Goal: Contribute content

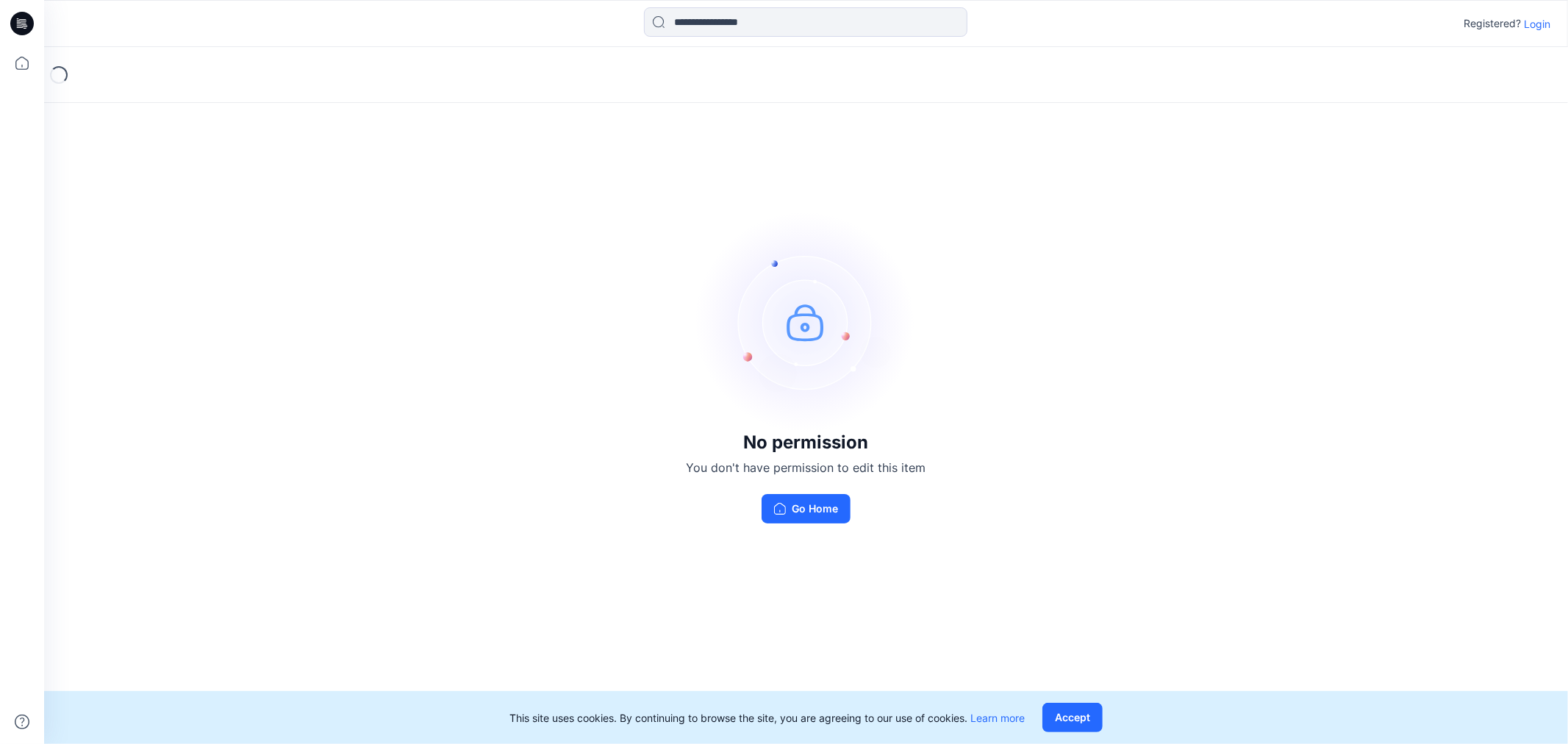
drag, startPoint x: 1536, startPoint y: 20, endPoint x: 1530, endPoint y: 28, distance: 10.0
click at [1537, 22] on p "Login" at bounding box center [1536, 24] width 26 height 16
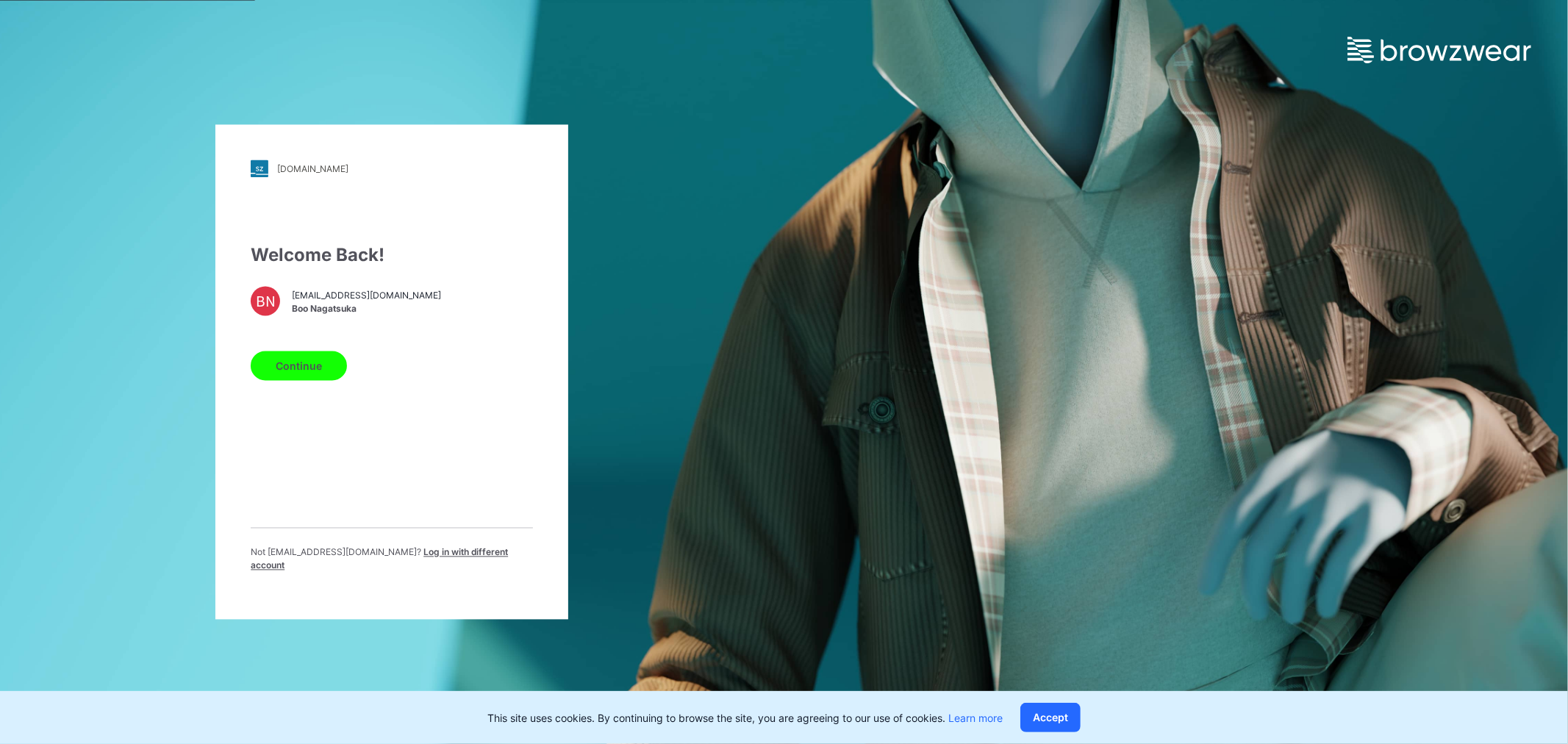
click at [298, 365] on button "Continue" at bounding box center [298, 366] width 96 height 29
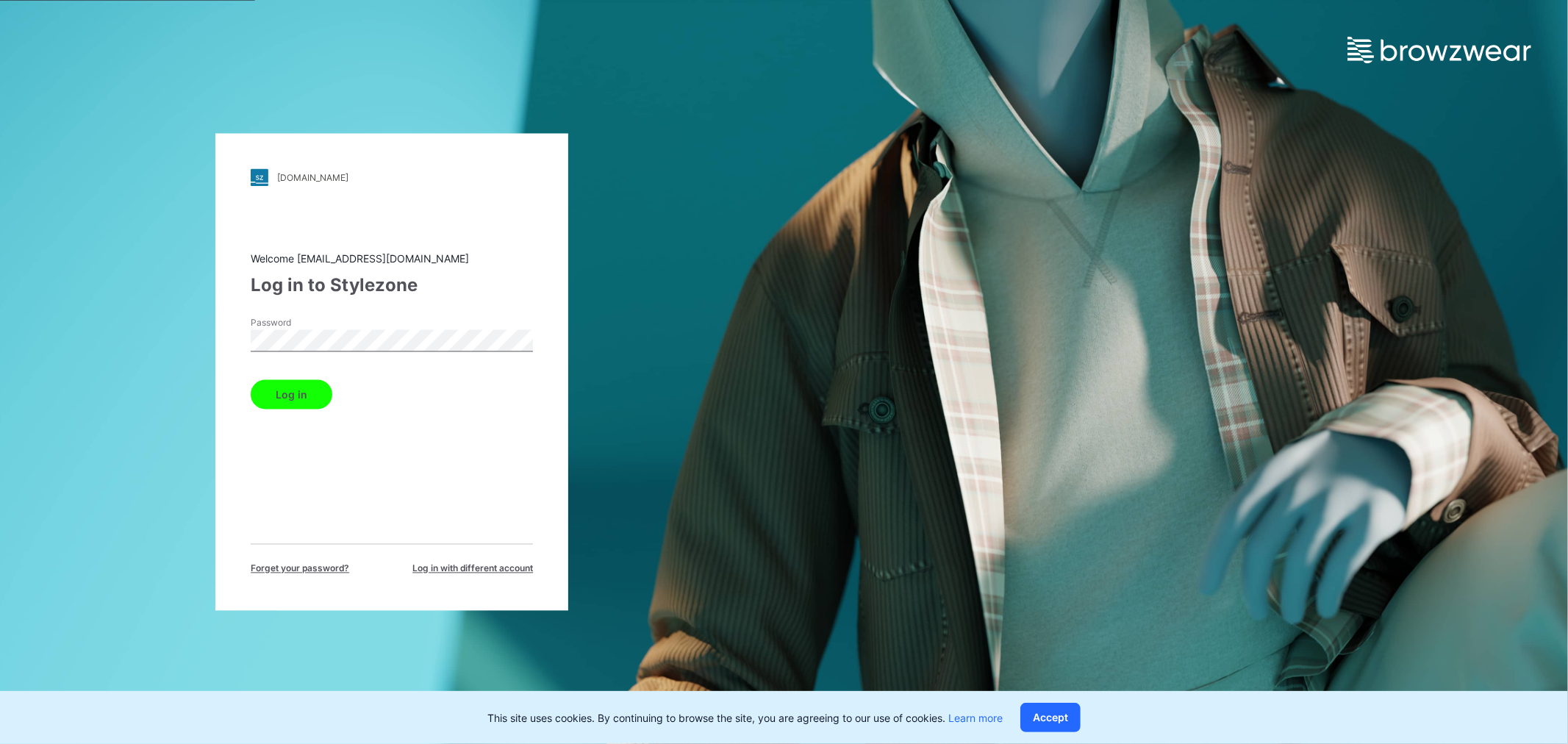
click at [295, 388] on button "Log in" at bounding box center [292, 394] width 81 height 29
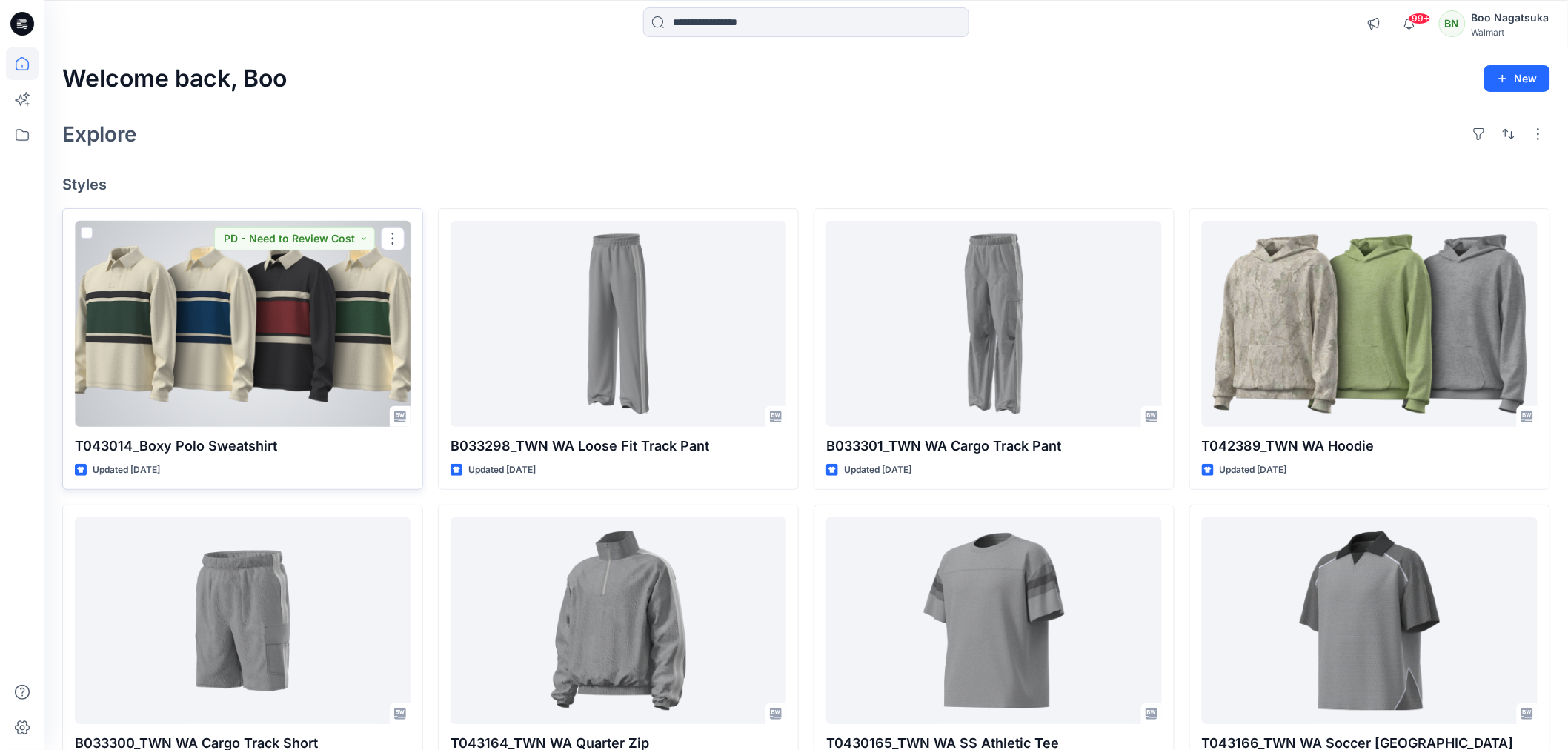
click at [312, 372] on div at bounding box center [243, 323] width 336 height 206
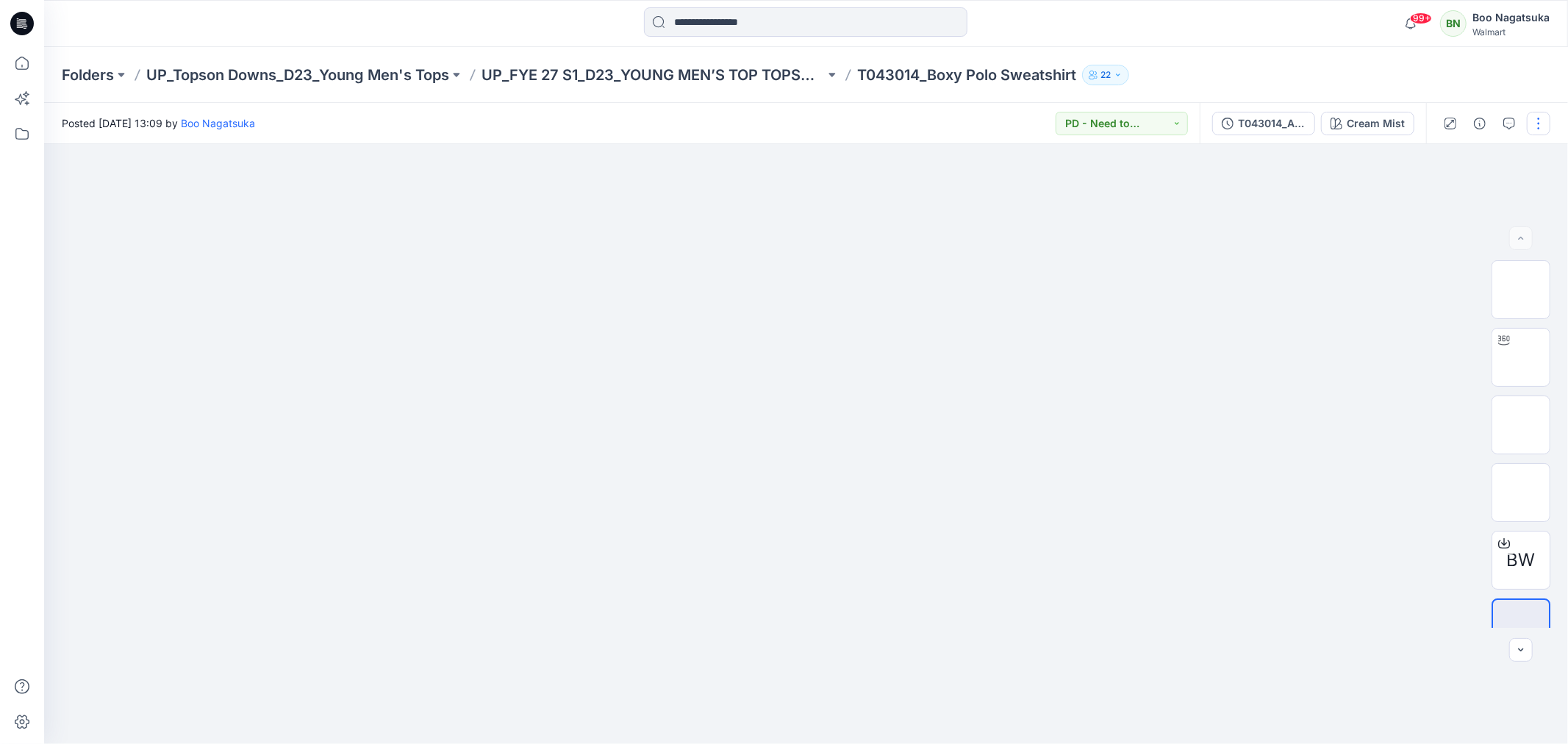
click at [1535, 127] on button "button" at bounding box center [1538, 123] width 23 height 23
click at [1447, 197] on p "Edit" at bounding box center [1444, 198] width 18 height 16
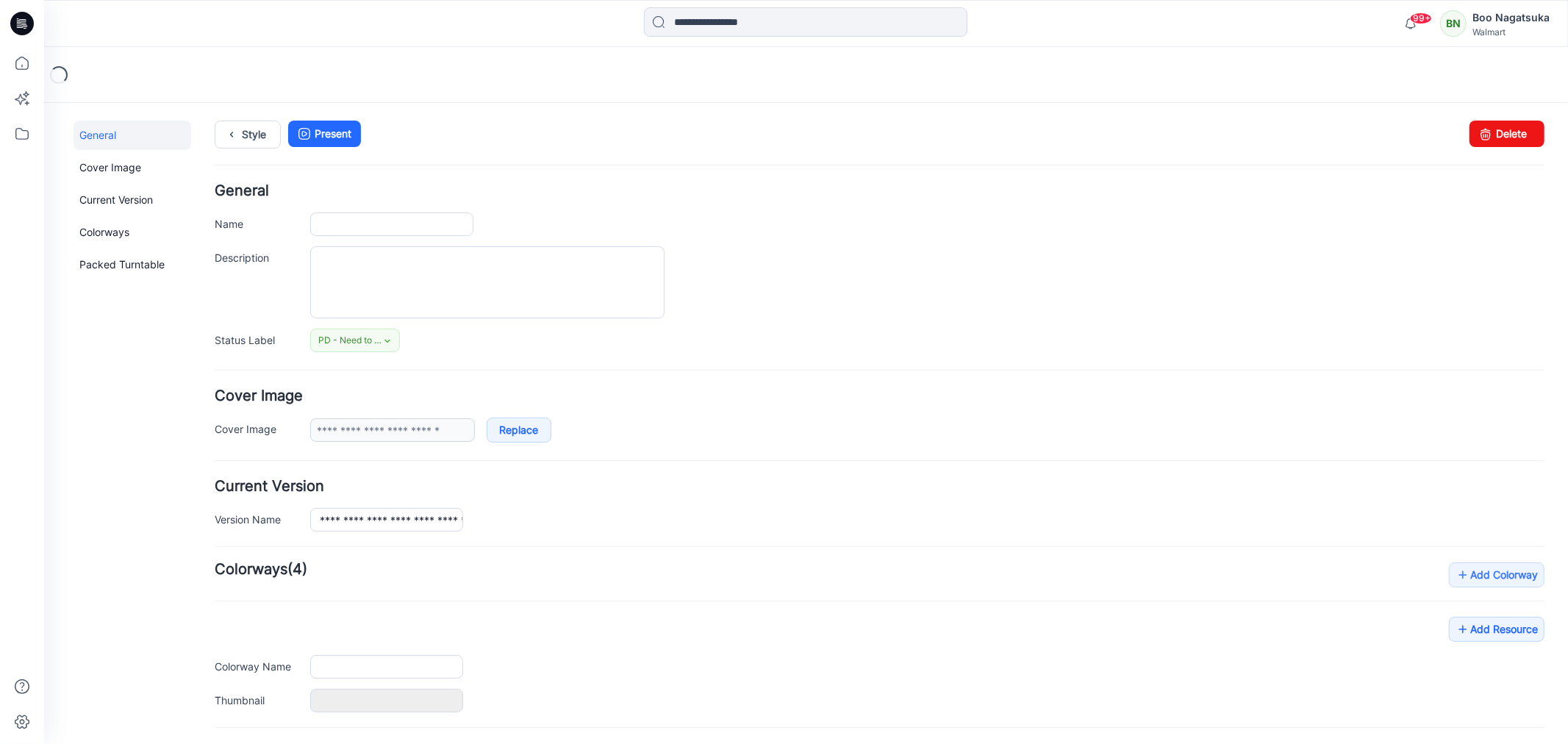
type input "**********"
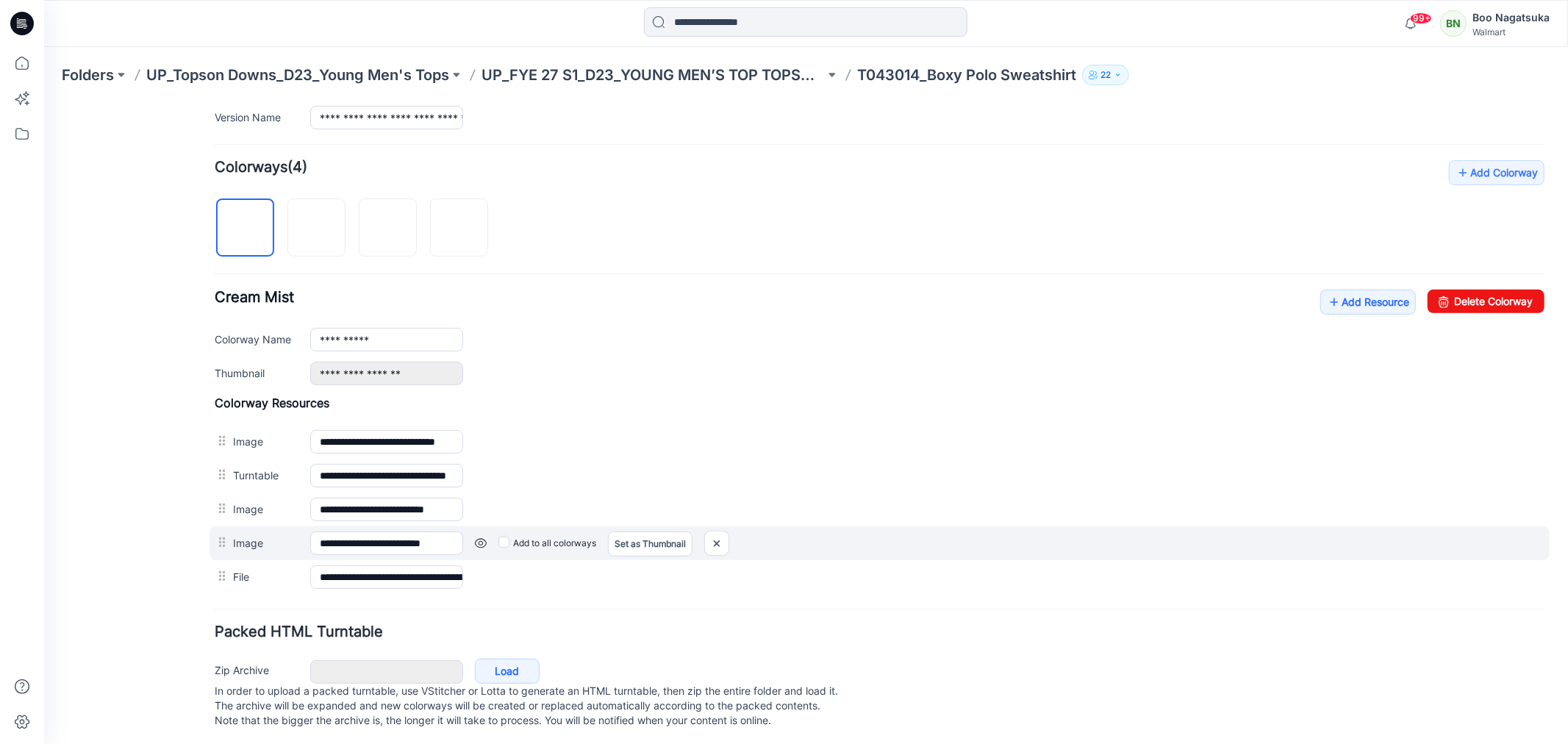
scroll to position [408, 0]
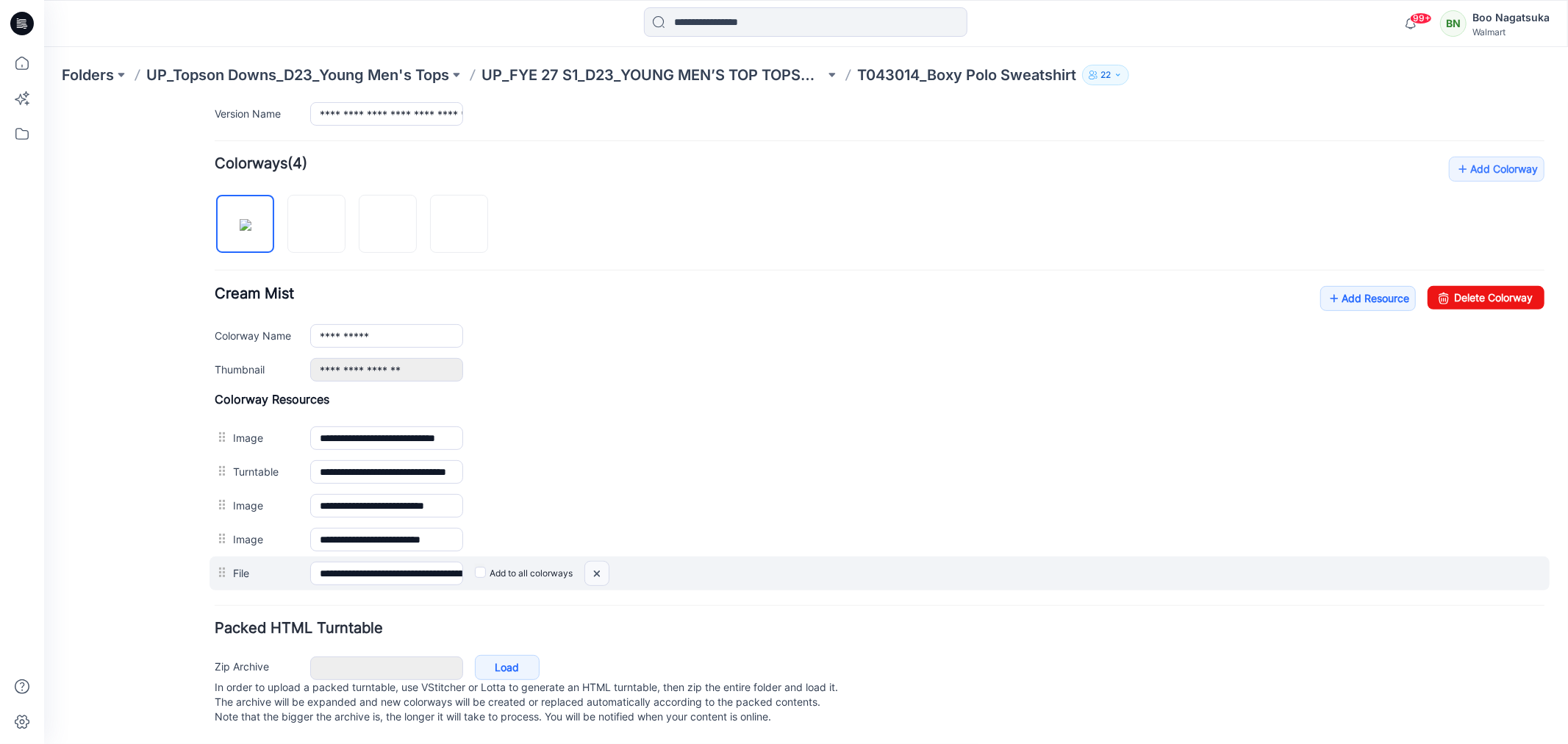
drag, startPoint x: 593, startPoint y: 571, endPoint x: 897, endPoint y: 177, distance: 497.6
click at [593, 571] on img at bounding box center [596, 573] width 23 height 24
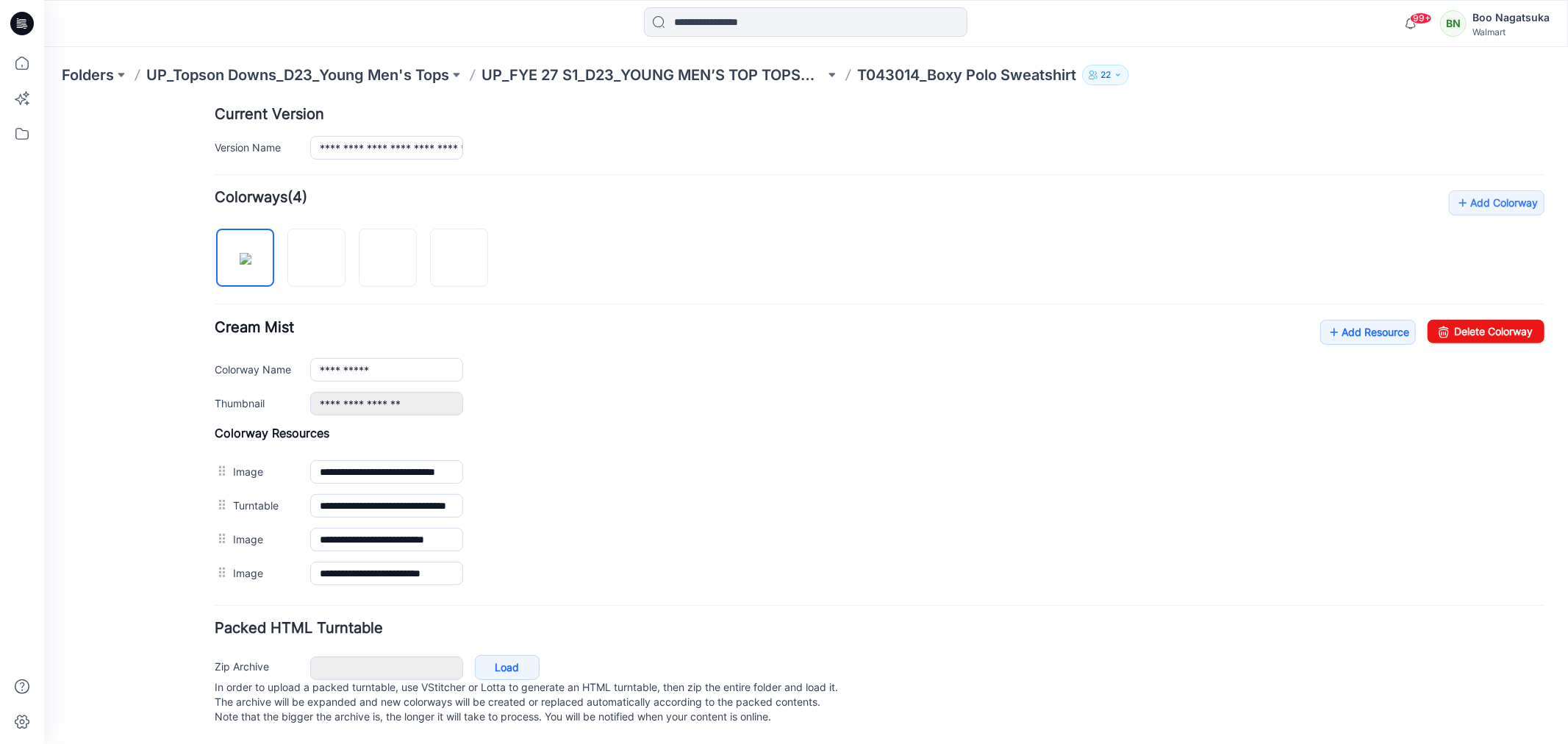
scroll to position [389, 0]
click at [458, 258] on img at bounding box center [458, 258] width 0 height 0
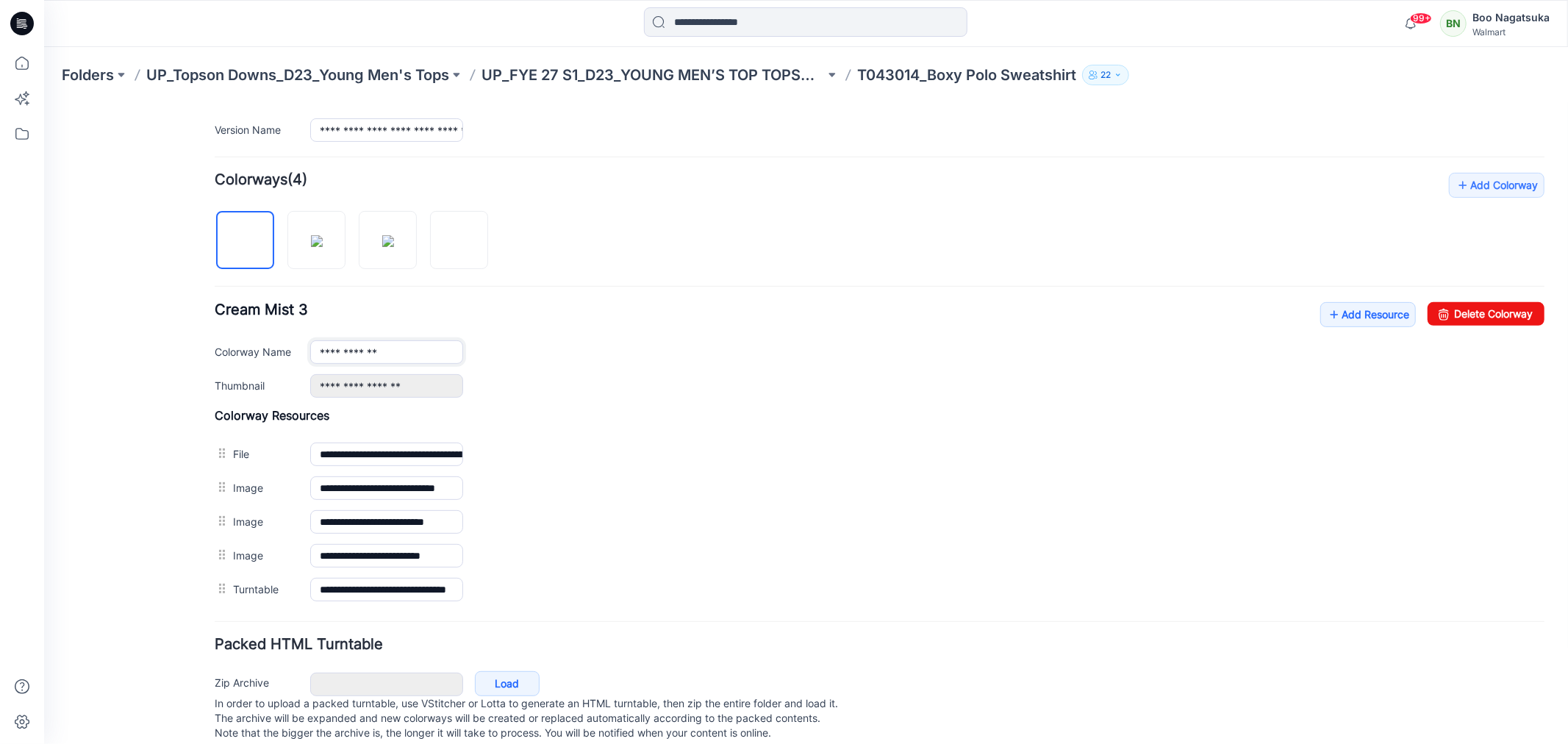
click at [382, 355] on input "**********" at bounding box center [386, 351] width 153 height 23
click at [458, 240] on img at bounding box center [458, 240] width 0 height 0
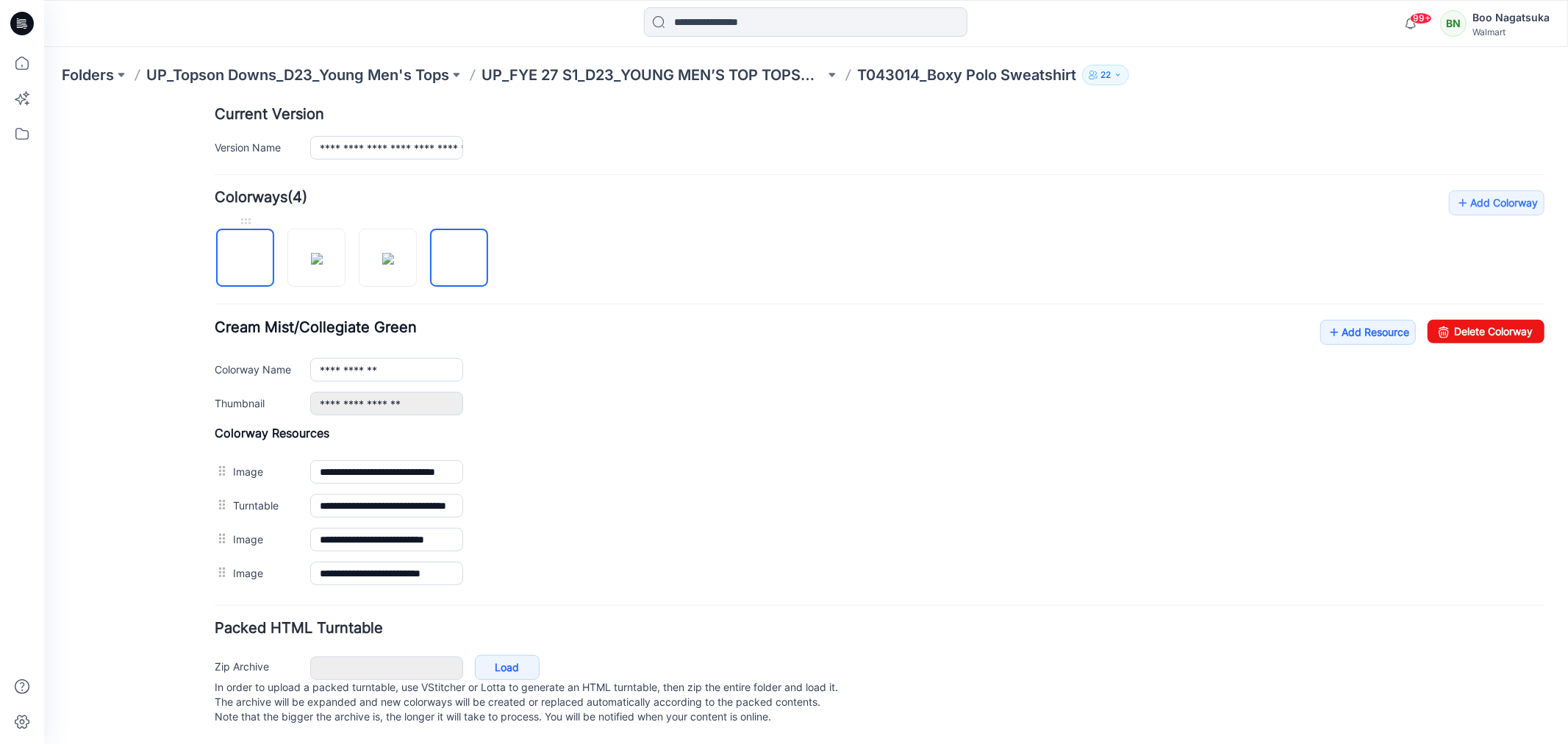
click at [245, 258] on img at bounding box center [245, 258] width 0 height 0
type input "**********"
click at [1344, 319] on link "Add Resource" at bounding box center [1367, 331] width 96 height 25
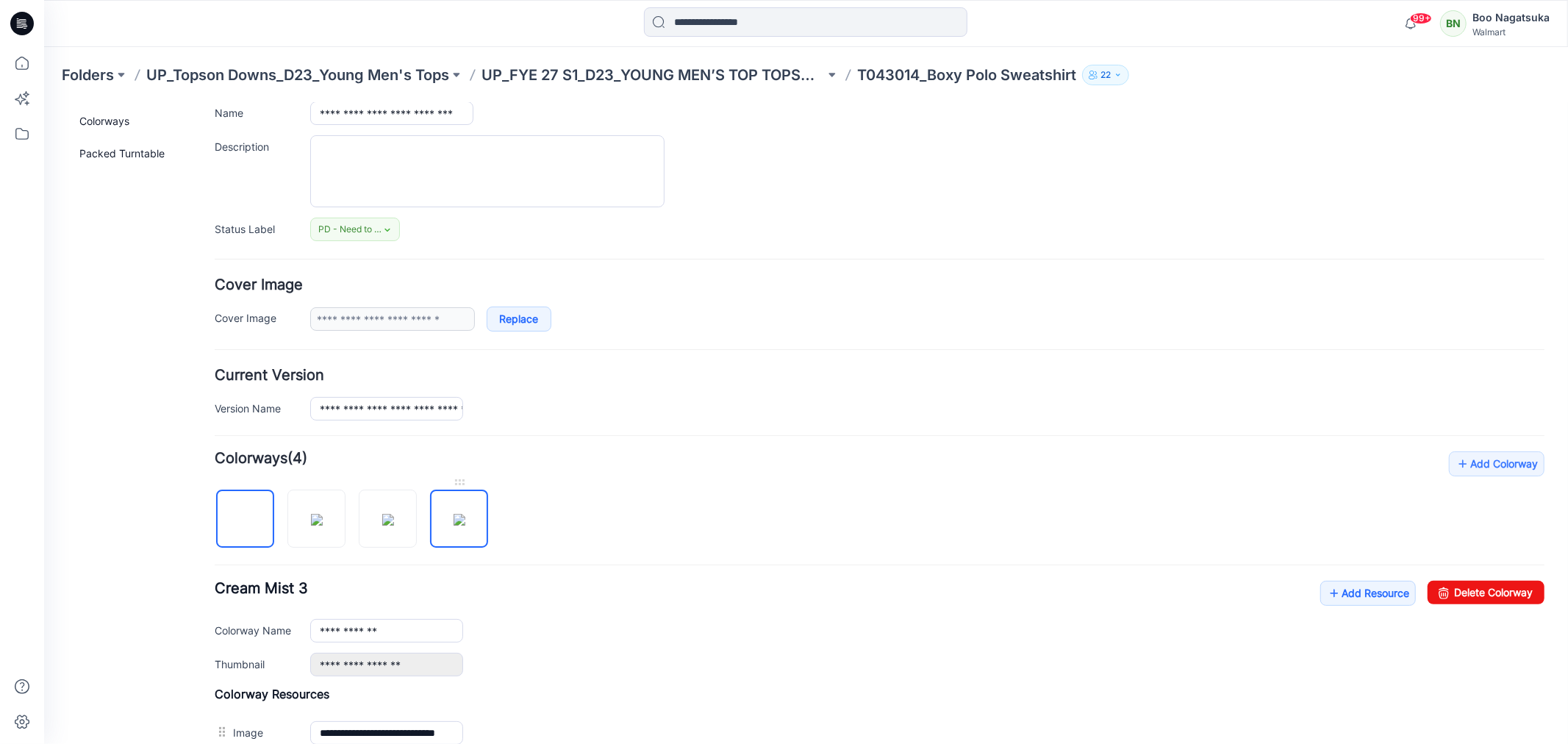
scroll to position [0, 0]
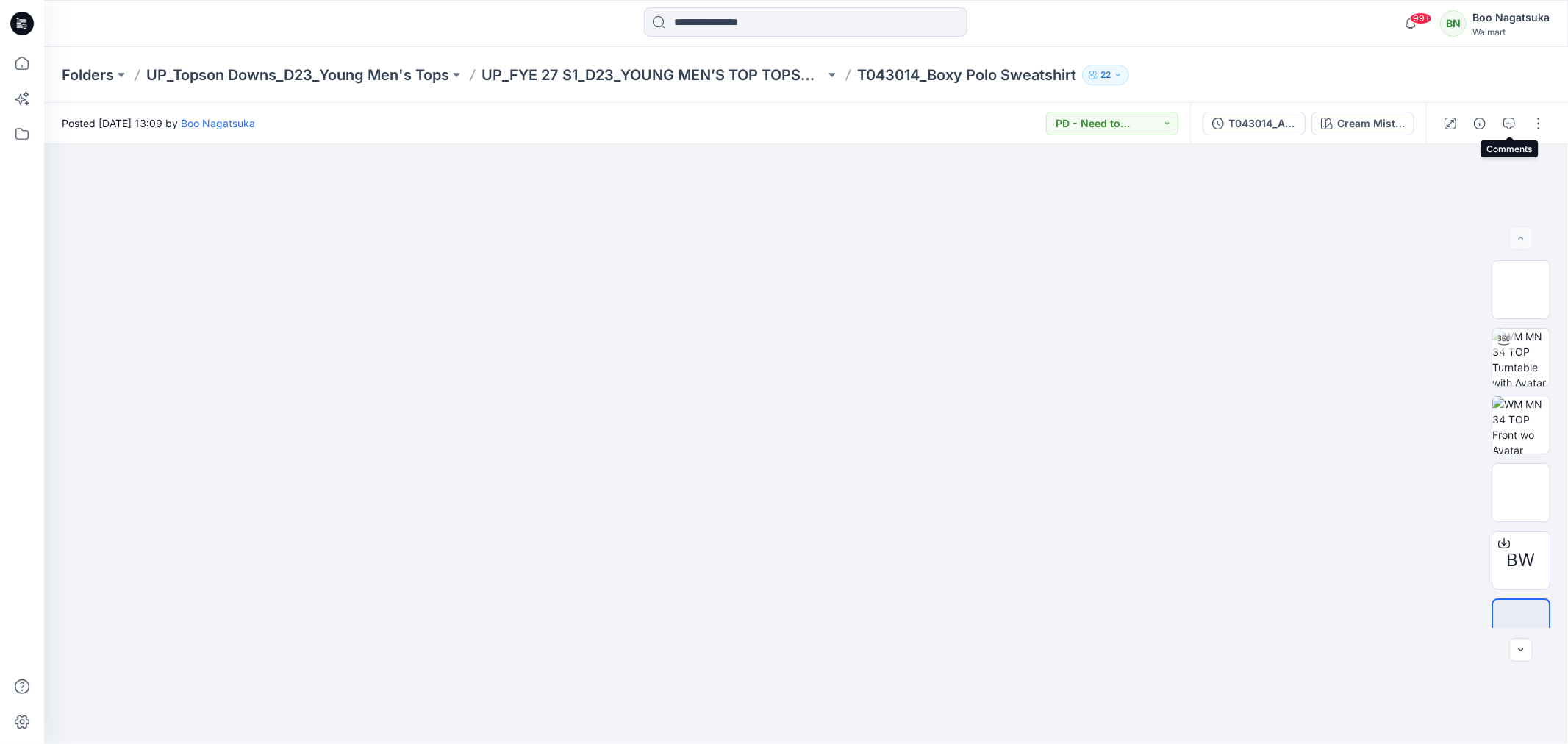
click at [1511, 120] on icon "button" at bounding box center [1509, 123] width 12 height 12
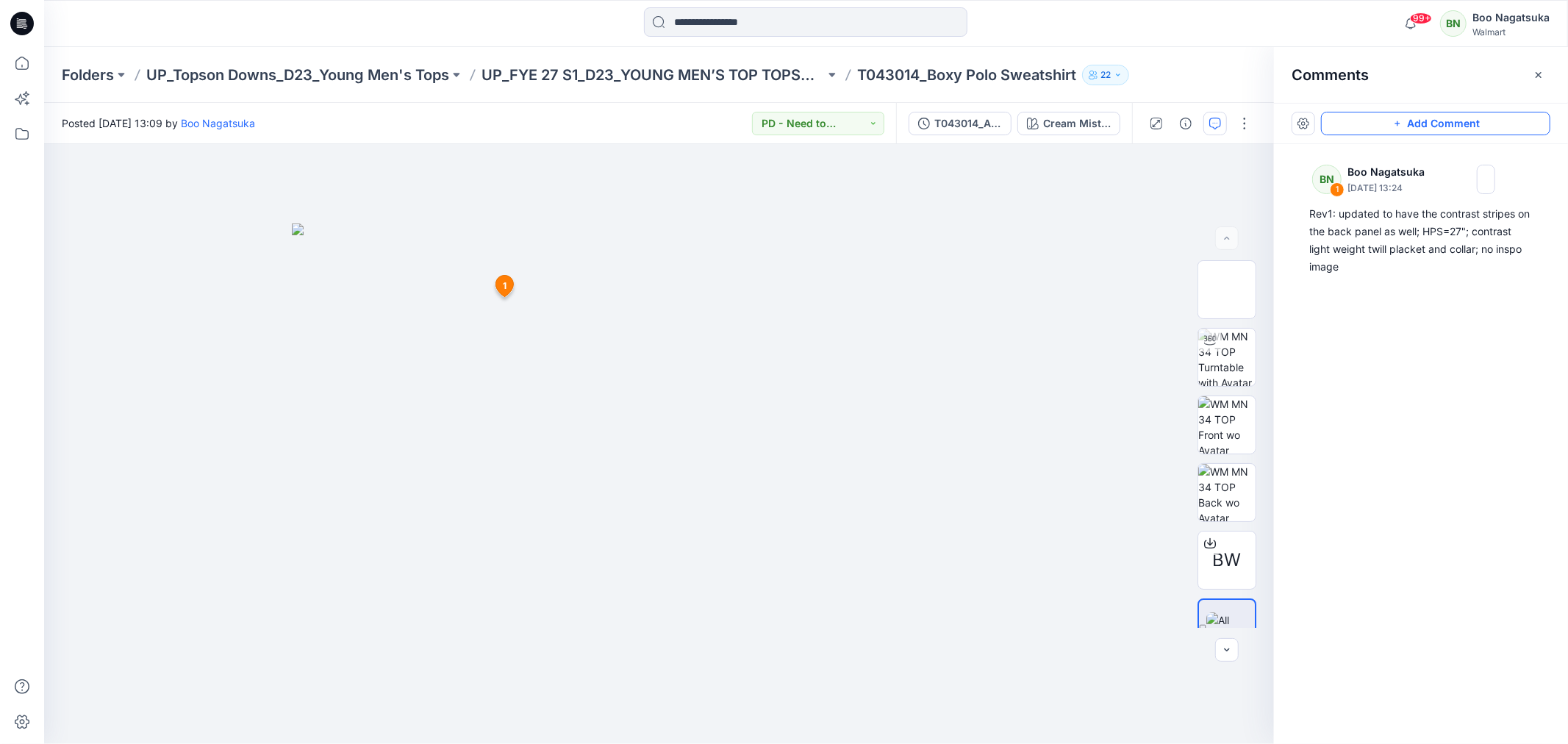
drag, startPoint x: 1479, startPoint y: 117, endPoint x: 1472, endPoint y: 123, distance: 9.2
click at [1476, 120] on button "Add Comment" at bounding box center [1435, 123] width 230 height 23
click at [451, 357] on div "2 1 BN Boo Nagatsuka [DATE] 13:24 Rev1: updated to have the contrast stripes on…" at bounding box center [659, 444] width 1230 height 600
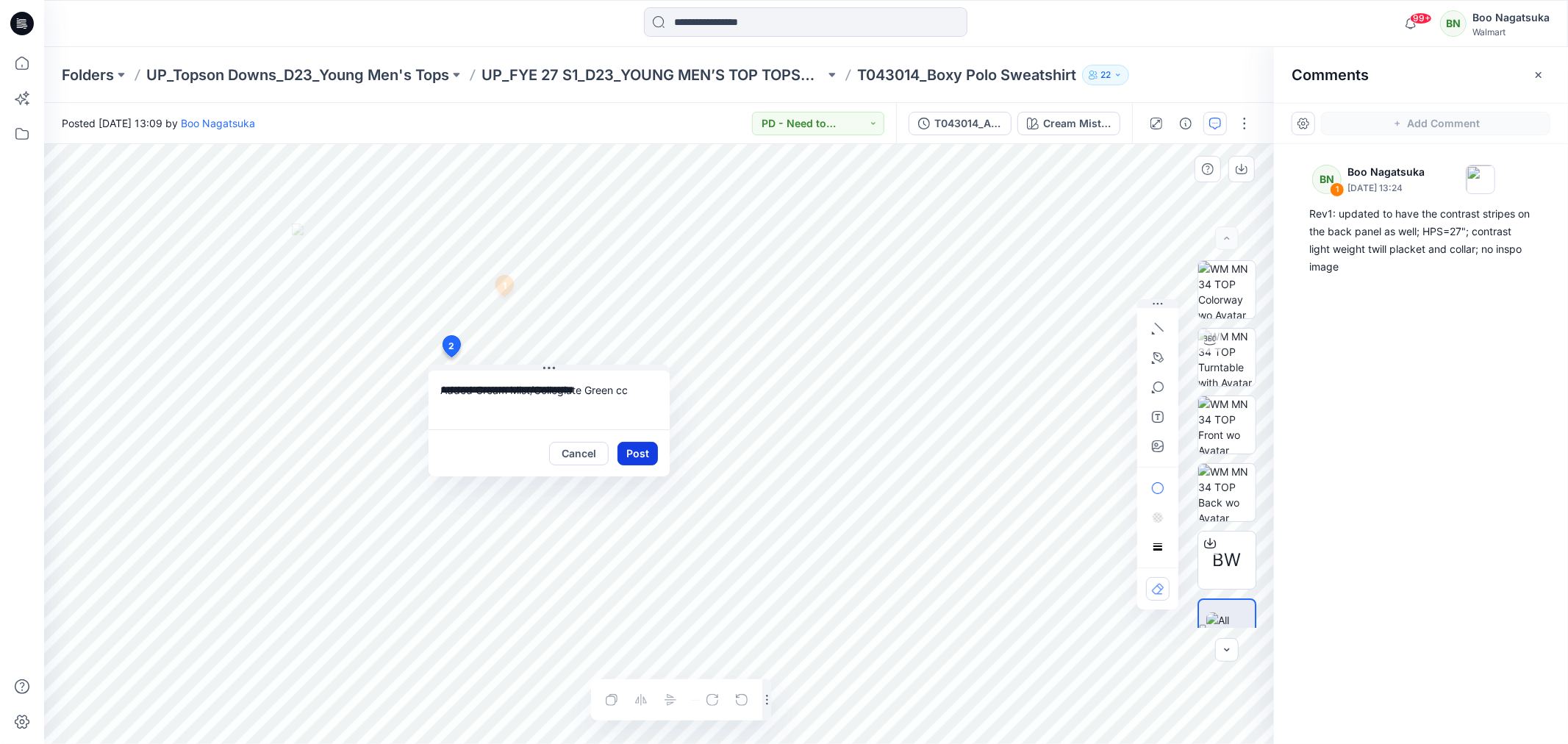
type textarea "**********"
drag, startPoint x: 636, startPoint y: 451, endPoint x: 634, endPoint y: 465, distance: 14.1
click at [636, 451] on button "Post" at bounding box center [638, 453] width 41 height 23
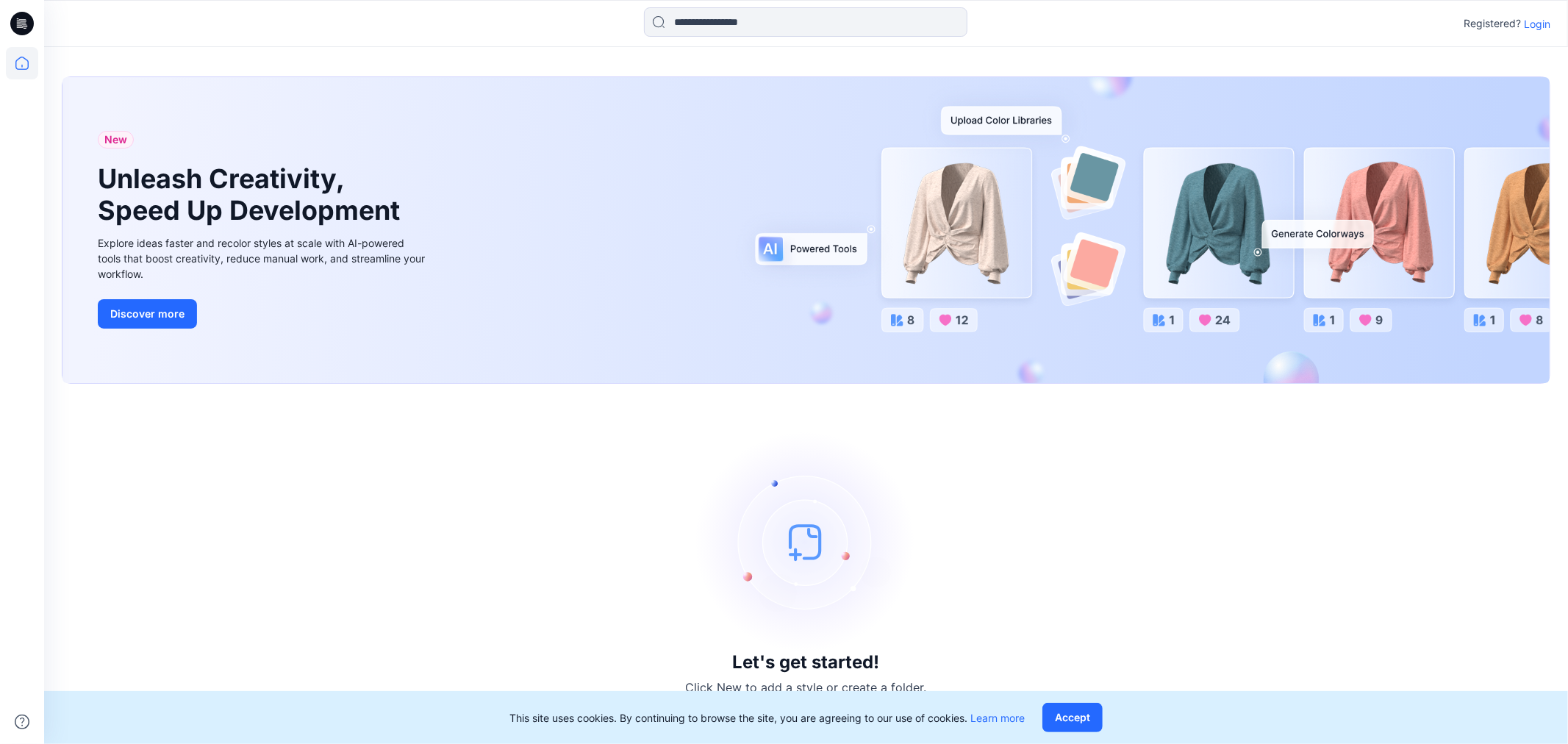
click at [1539, 20] on p "Login" at bounding box center [1536, 24] width 26 height 16
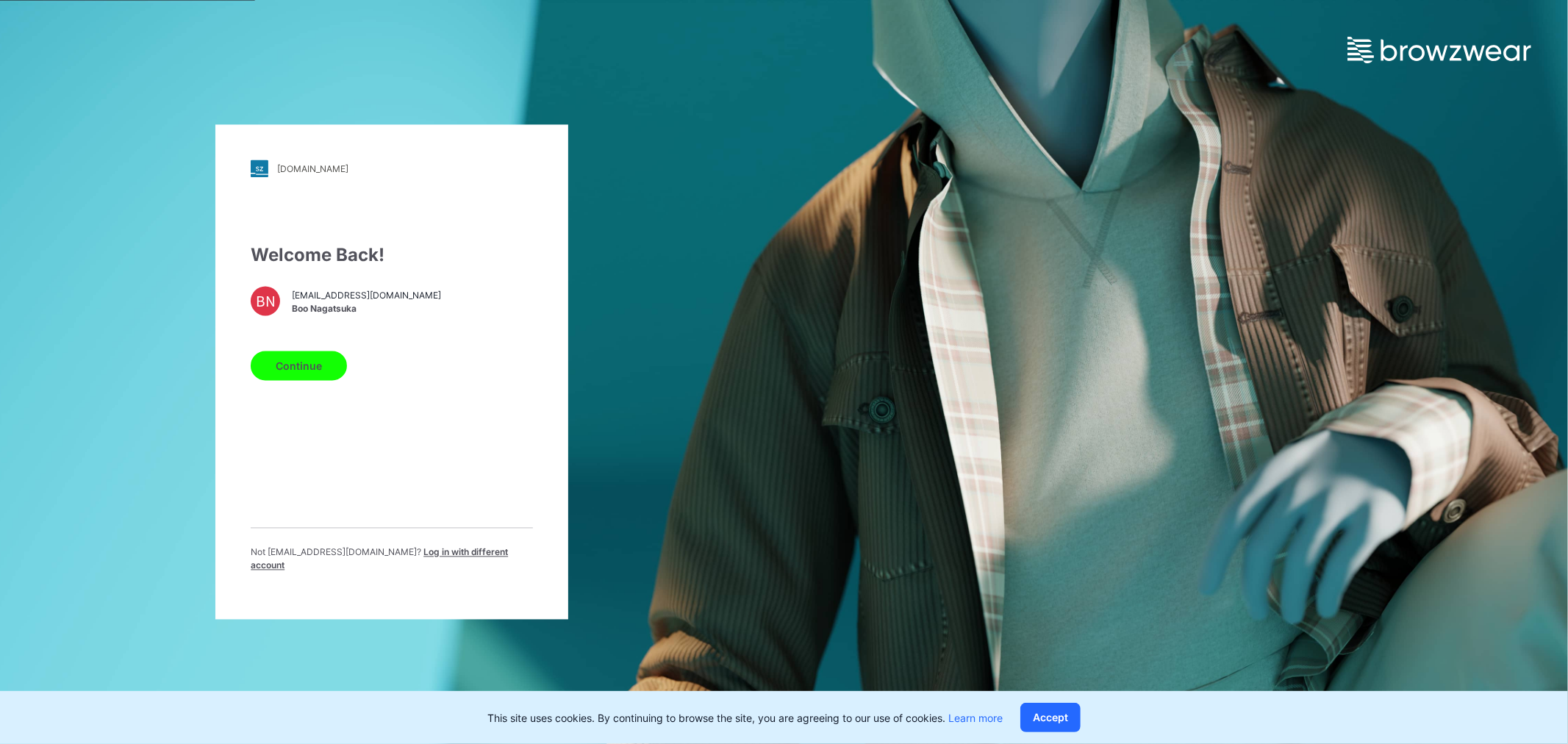
click at [306, 363] on button "Continue" at bounding box center [298, 366] width 96 height 29
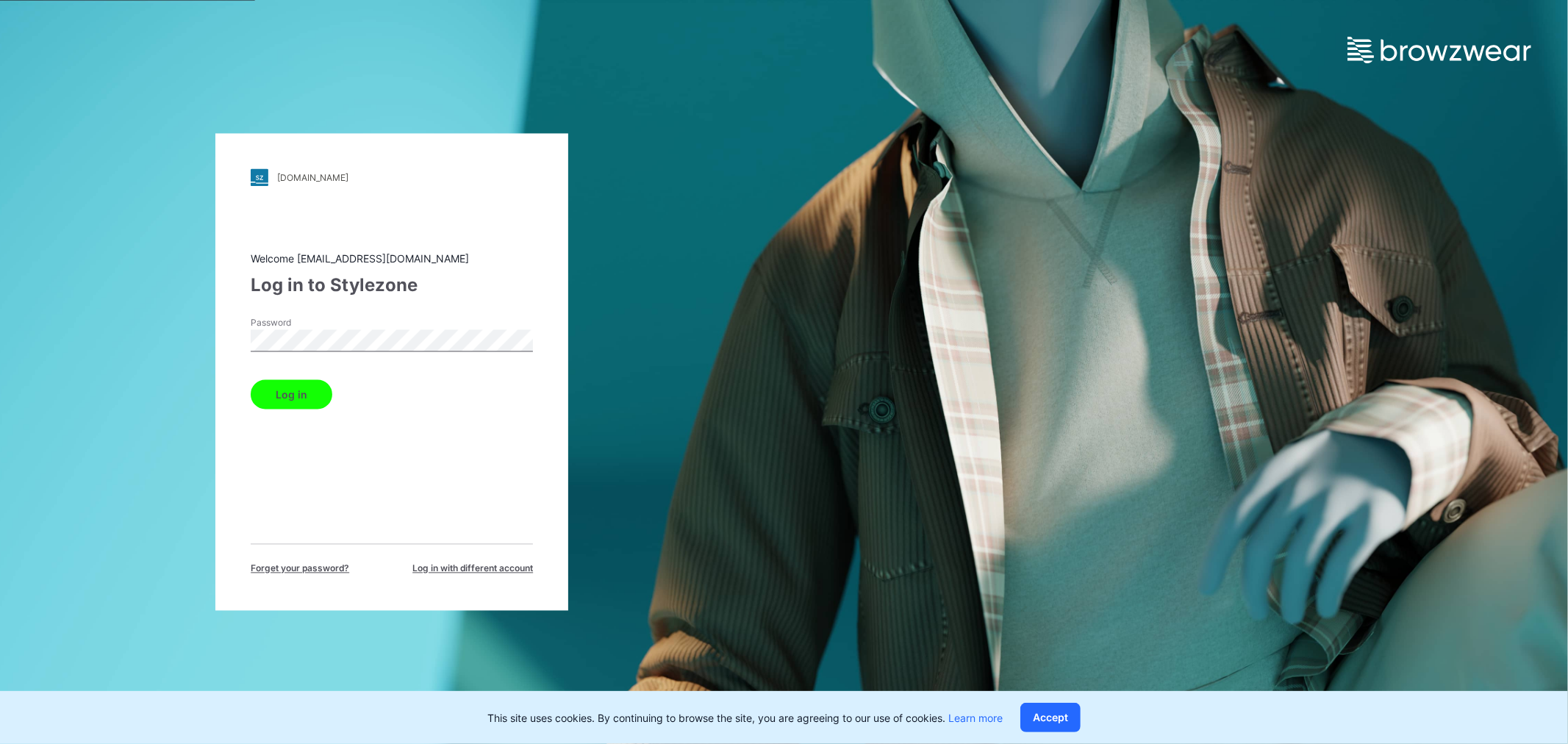
click at [289, 395] on button "Log in" at bounding box center [292, 394] width 81 height 29
